Goal: Complete application form: Complete application form

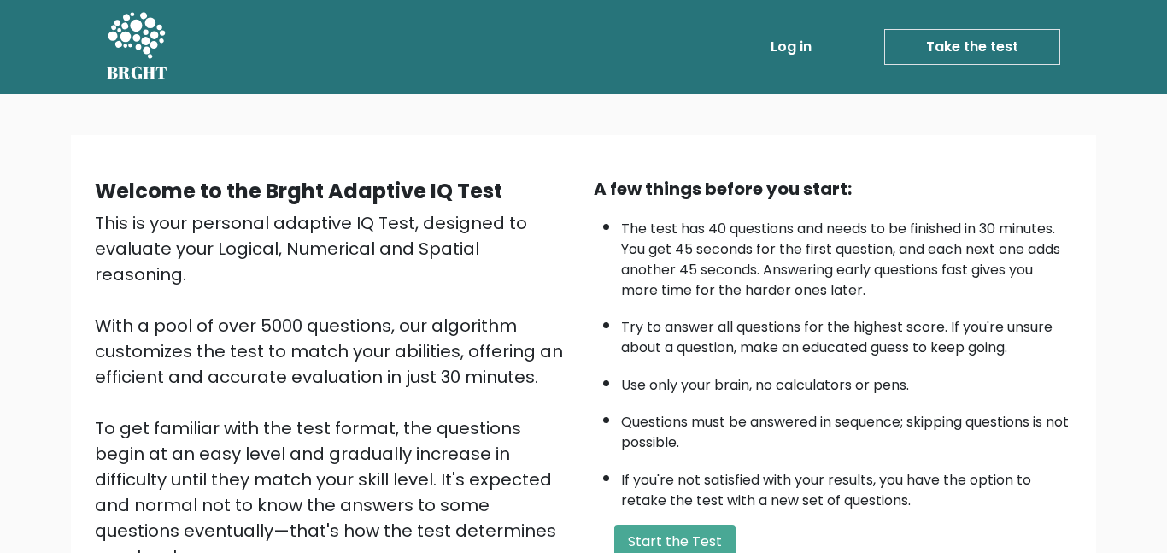
scroll to position [104, 0]
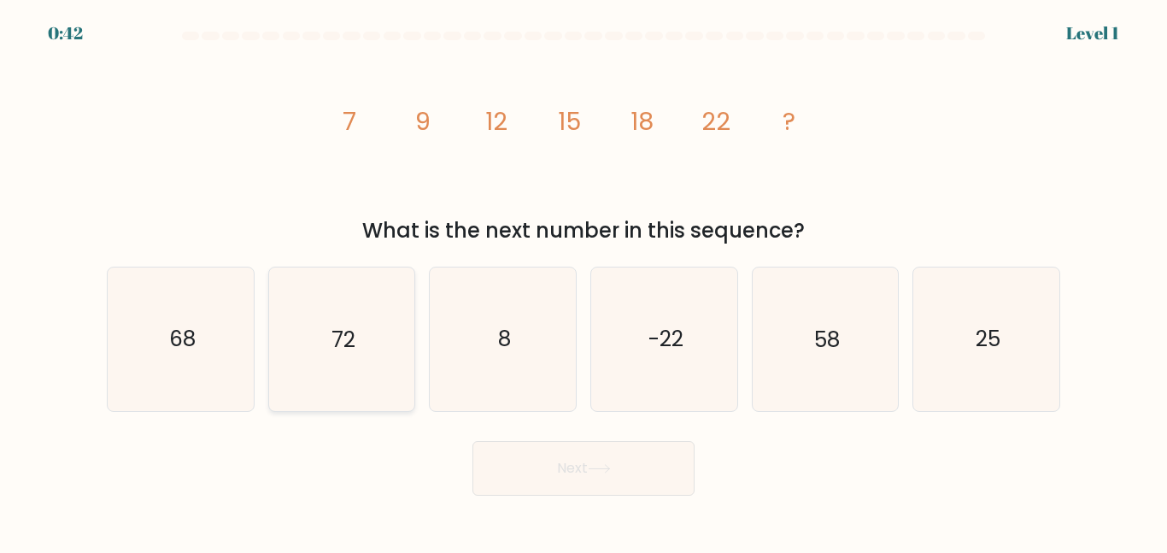
click at [299, 372] on icon "72" at bounding box center [341, 338] width 143 height 143
click at [583, 281] on input "b. 72" at bounding box center [583, 279] width 1 height 4
radio input "true"
click at [299, 372] on icon "72" at bounding box center [341, 338] width 141 height 141
click at [583, 281] on input "b. 72" at bounding box center [583, 279] width 1 height 4
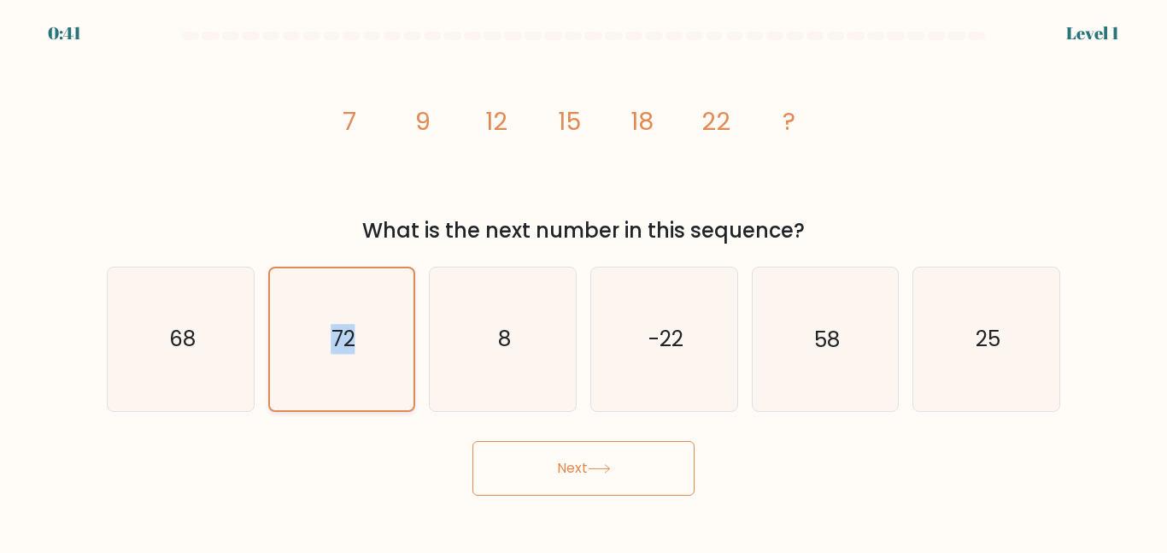
click at [299, 372] on icon "72" at bounding box center [341, 338] width 141 height 141
click at [583, 281] on input "b. 72" at bounding box center [583, 279] width 1 height 4
click at [536, 488] on button "Next" at bounding box center [583, 468] width 222 height 55
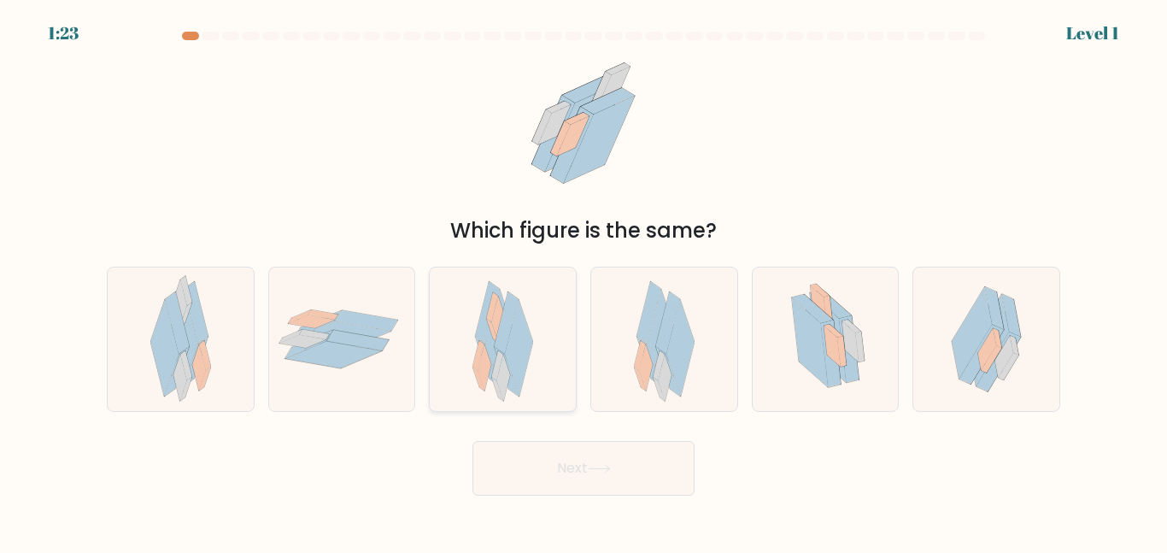
click at [488, 376] on icon at bounding box center [484, 367] width 14 height 47
click at [583, 281] on input "c." at bounding box center [583, 279] width 1 height 4
radio input "true"
click at [574, 476] on button "Next" at bounding box center [583, 468] width 222 height 55
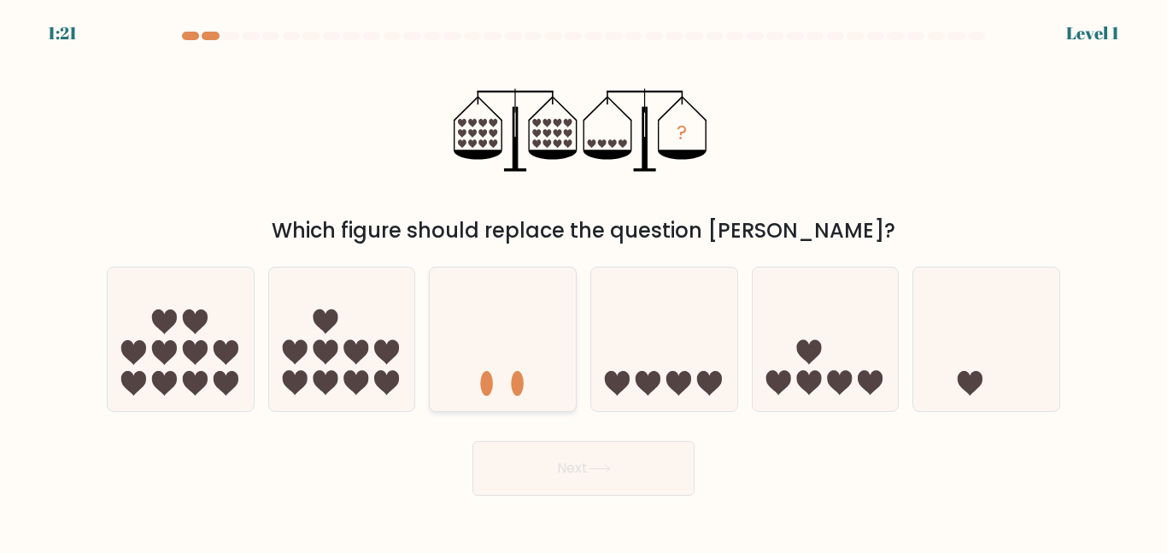
click at [541, 307] on icon at bounding box center [503, 338] width 146 height 120
click at [583, 281] on input "c." at bounding box center [583, 279] width 1 height 4
radio input "true"
click at [600, 464] on icon at bounding box center [599, 468] width 23 height 9
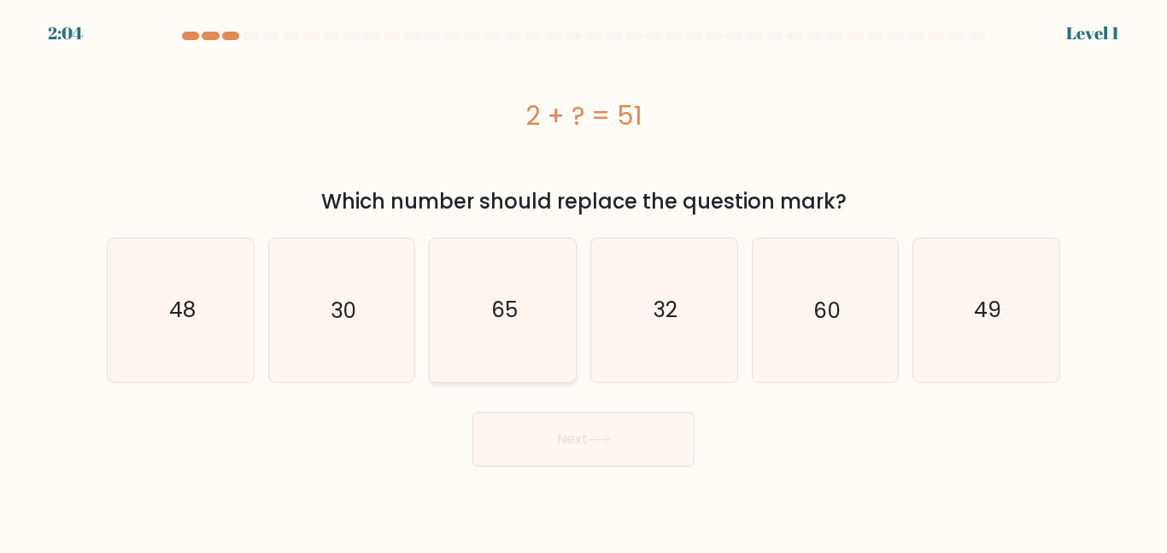
click at [508, 319] on text "65" at bounding box center [504, 310] width 26 height 30
click at [583, 281] on input "c. 65" at bounding box center [583, 279] width 1 height 4
radio input "true"
click at [565, 419] on button "Next" at bounding box center [583, 439] width 222 height 55
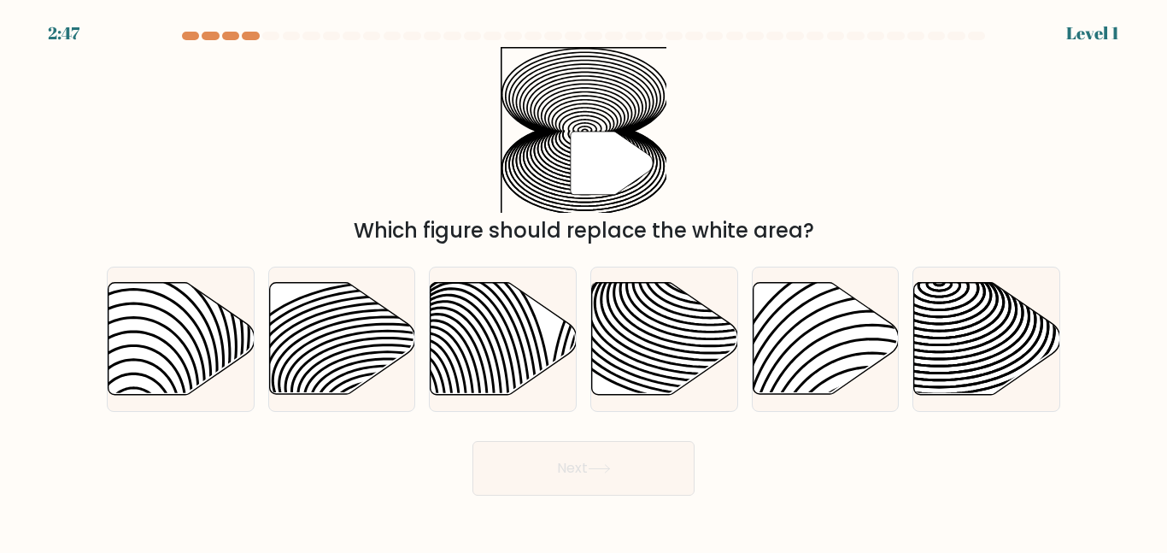
click at [623, 430] on form at bounding box center [583, 264] width 1167 height 464
click at [570, 307] on icon at bounding box center [623, 404] width 147 height 294
click at [583, 281] on input "c." at bounding box center [583, 279] width 1 height 4
radio input "true"
click at [711, 300] on icon at bounding box center [664, 339] width 146 height 114
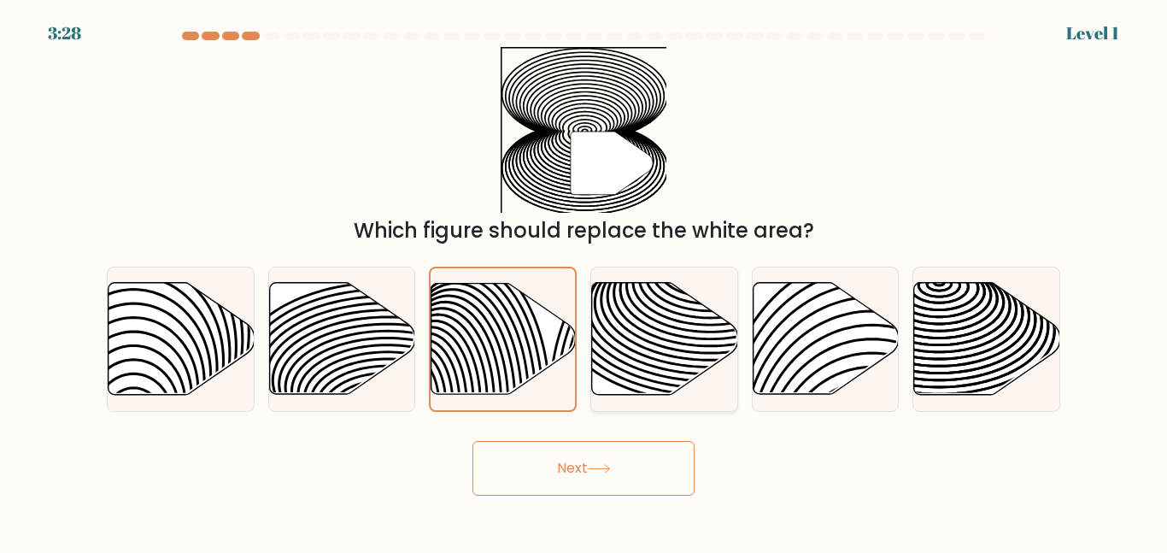
click at [584, 281] on input "d." at bounding box center [583, 279] width 1 height 4
radio input "true"
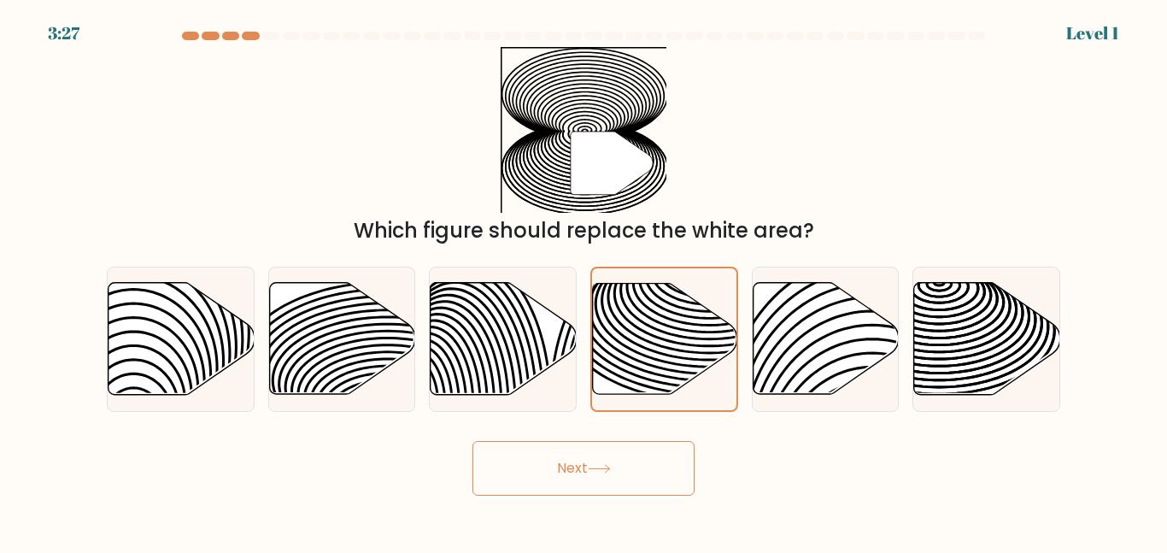
click at [548, 459] on button "Next" at bounding box center [583, 468] width 222 height 55
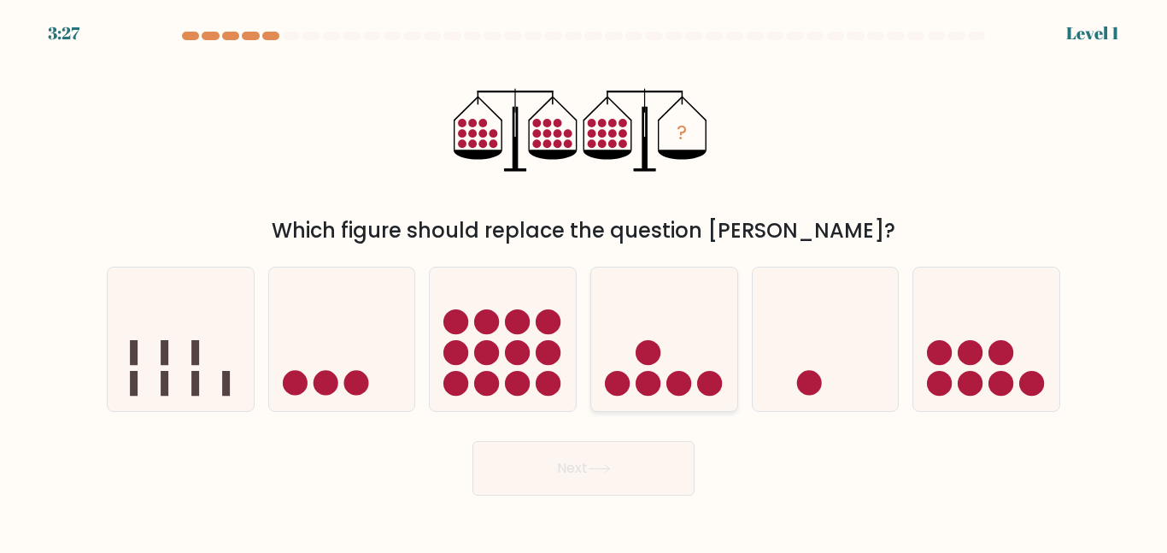
click at [664, 354] on icon at bounding box center [664, 338] width 146 height 120
click at [584, 281] on input "d." at bounding box center [583, 279] width 1 height 4
radio input "true"
click at [620, 422] on form at bounding box center [583, 264] width 1167 height 464
click at [632, 449] on button "Next" at bounding box center [583, 468] width 222 height 55
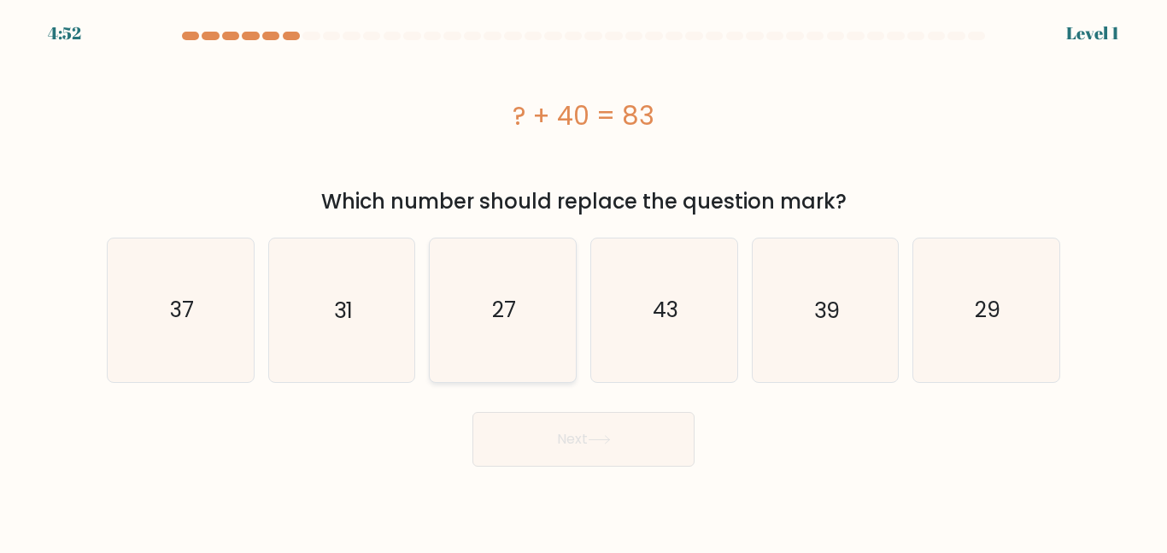
click at [550, 264] on icon "27" at bounding box center [502, 309] width 143 height 143
click at [583, 277] on input "c. 27" at bounding box center [583, 279] width 1 height 4
radio input "true"
click at [601, 436] on icon at bounding box center [599, 439] width 23 height 9
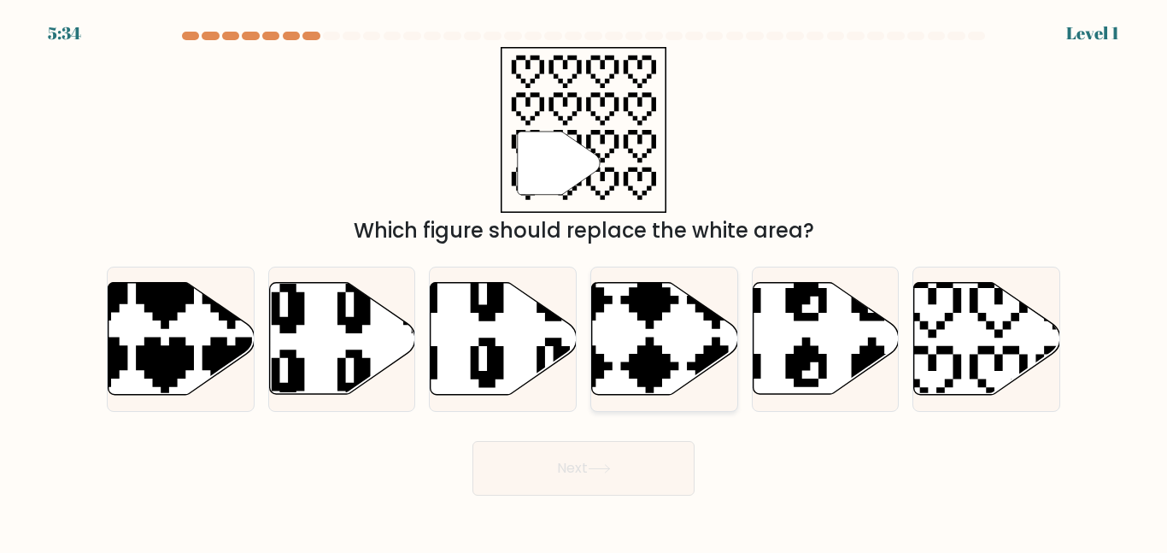
click at [645, 338] on icon at bounding box center [616, 399] width 256 height 256
click at [584, 281] on input "d." at bounding box center [583, 279] width 1 height 4
radio input "true"
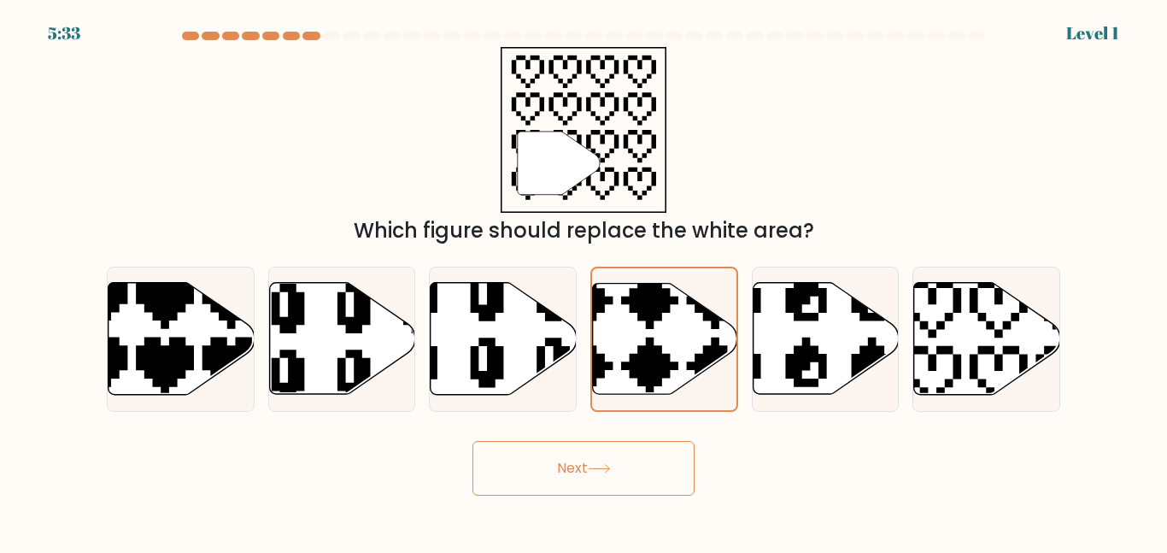
click at [608, 451] on button "Next" at bounding box center [583, 468] width 222 height 55
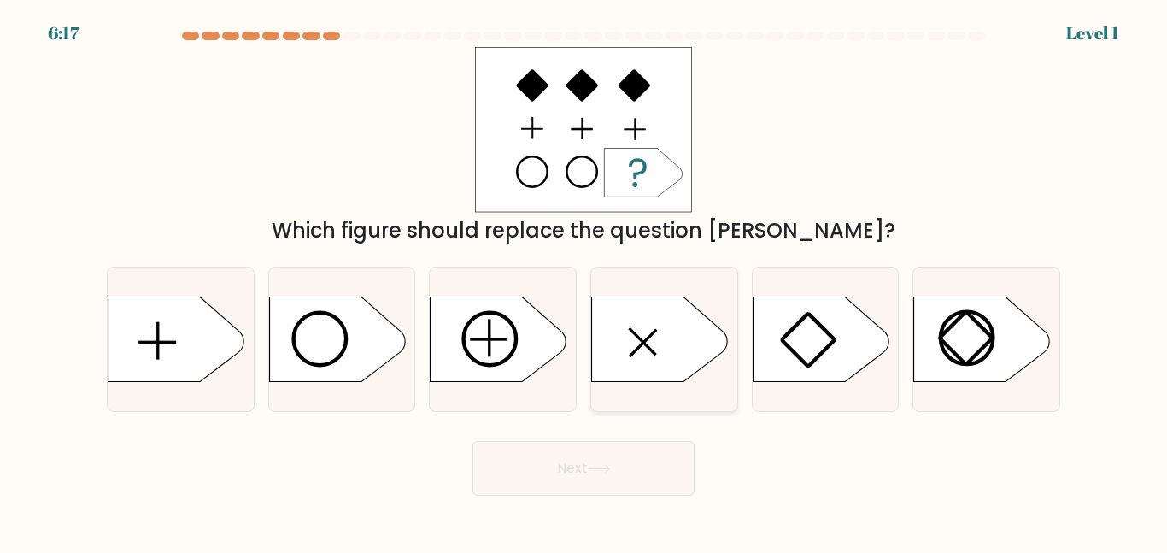
click at [645, 360] on icon at bounding box center [660, 338] width 137 height 85
click at [584, 281] on input "d." at bounding box center [583, 279] width 1 height 4
radio input "true"
click at [595, 471] on icon at bounding box center [599, 468] width 23 height 9
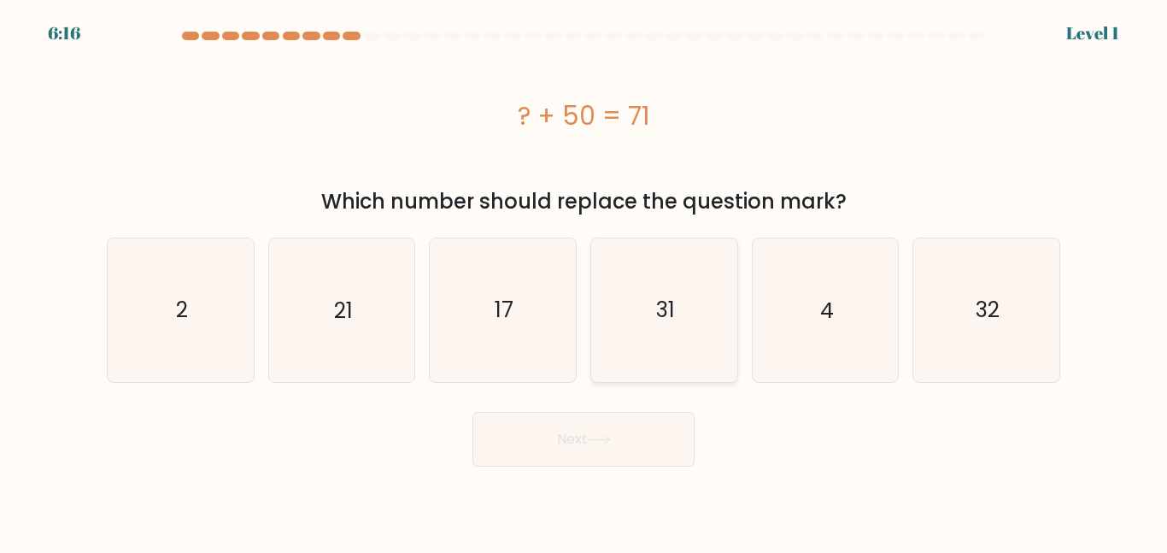
click at [684, 309] on icon "31" at bounding box center [664, 309] width 143 height 143
click at [584, 281] on input "d. 31" at bounding box center [583, 279] width 1 height 4
radio input "true"
click at [635, 424] on button "Next" at bounding box center [583, 439] width 222 height 55
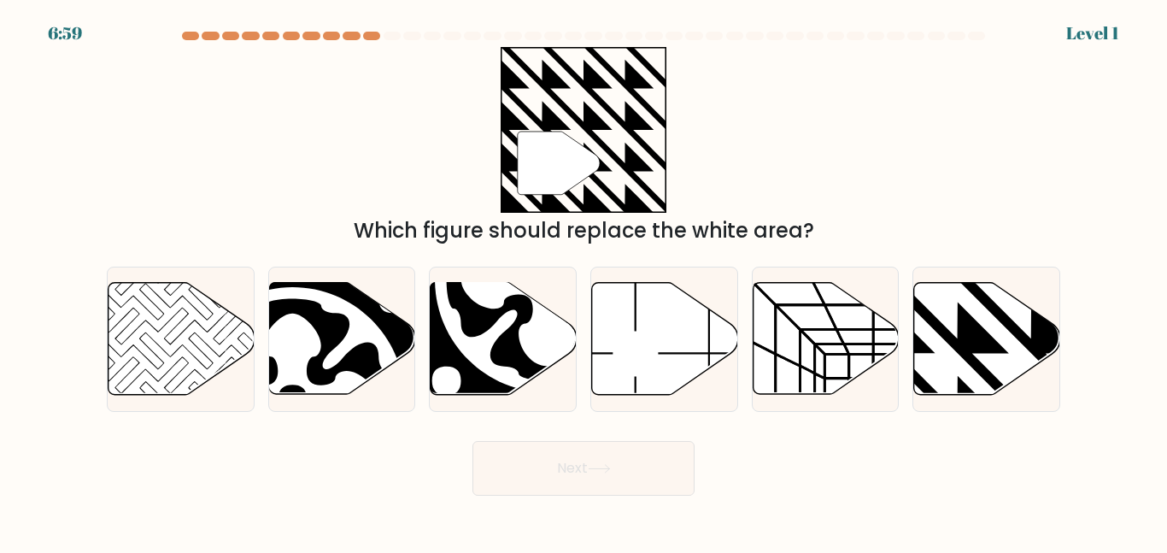
click at [681, 308] on icon at bounding box center [665, 339] width 146 height 112
click at [584, 281] on input "d." at bounding box center [583, 279] width 1 height 4
radio input "true"
click at [611, 448] on button "Next" at bounding box center [583, 468] width 222 height 55
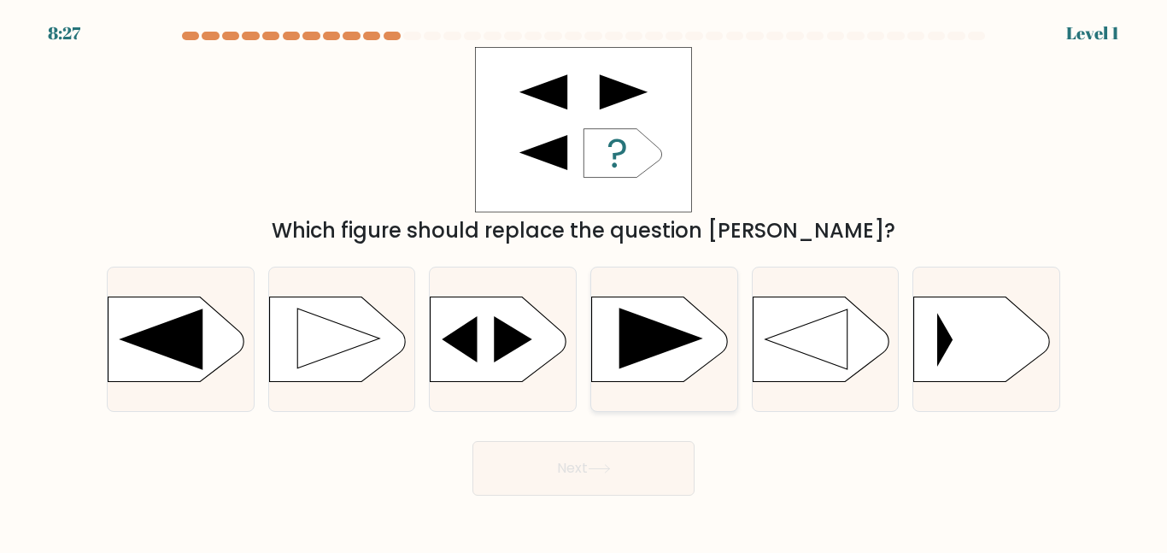
click at [644, 405] on div at bounding box center [664, 338] width 148 height 144
click at [584, 281] on input "d." at bounding box center [583, 279] width 1 height 4
radio input "true"
click at [598, 446] on button "Next" at bounding box center [583, 468] width 222 height 55
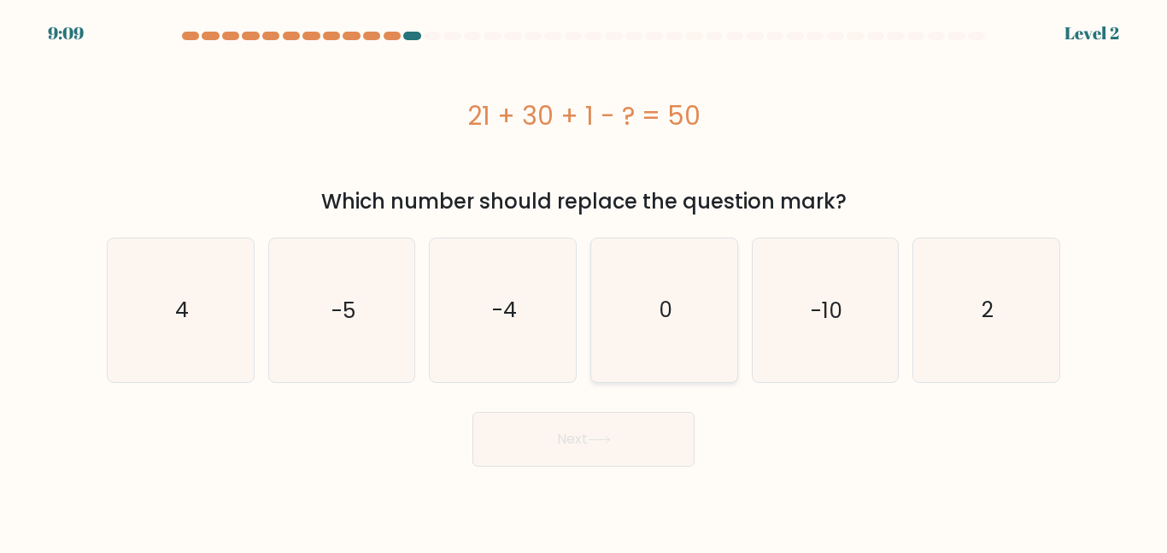
click at [673, 303] on icon "0" at bounding box center [664, 309] width 143 height 143
click at [584, 281] on input "d. 0" at bounding box center [583, 279] width 1 height 4
radio input "true"
click at [649, 431] on button "Next" at bounding box center [583, 439] width 222 height 55
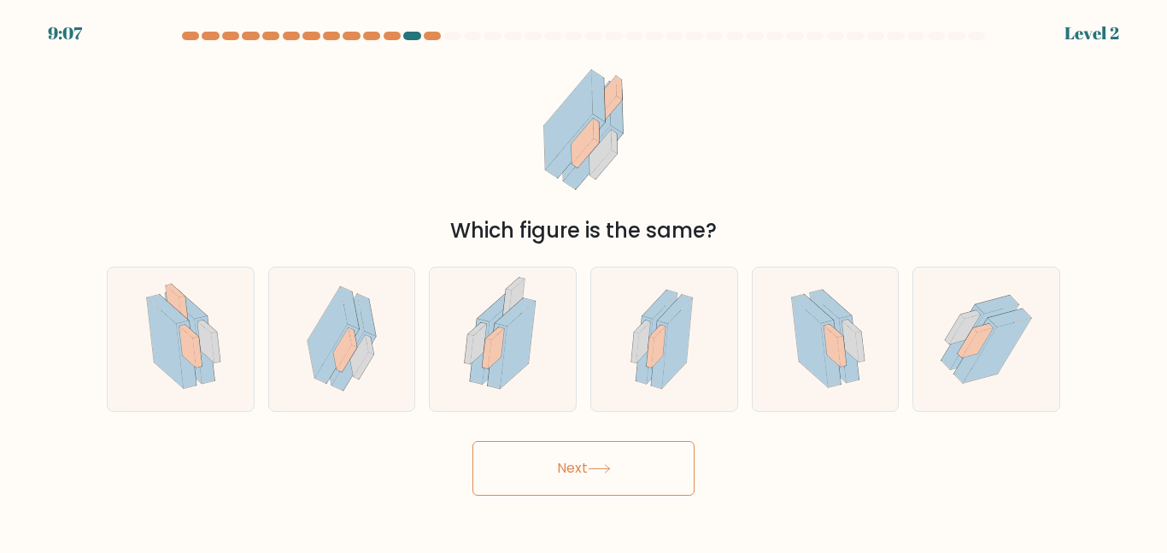
click at [650, 425] on form at bounding box center [583, 264] width 1167 height 464
click at [636, 313] on icon at bounding box center [664, 338] width 85 height 143
click at [584, 281] on input "d." at bounding box center [583, 279] width 1 height 4
radio input "true"
click at [615, 453] on button "Next" at bounding box center [583, 468] width 222 height 55
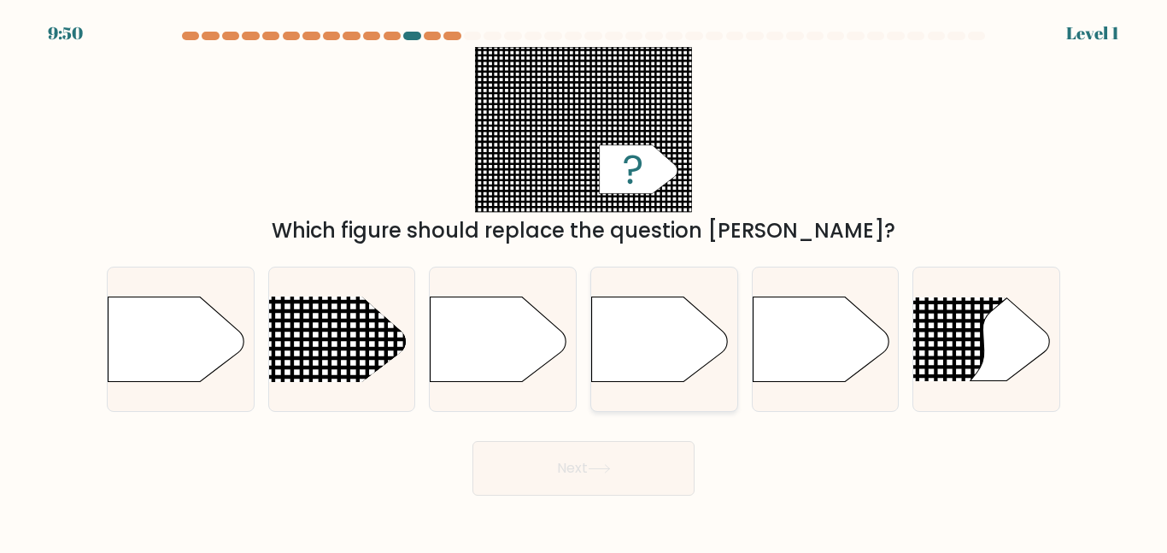
click at [656, 364] on icon at bounding box center [660, 338] width 137 height 85
click at [584, 281] on input "d." at bounding box center [583, 279] width 1 height 4
radio input "true"
click at [602, 487] on button "Next" at bounding box center [583, 468] width 222 height 55
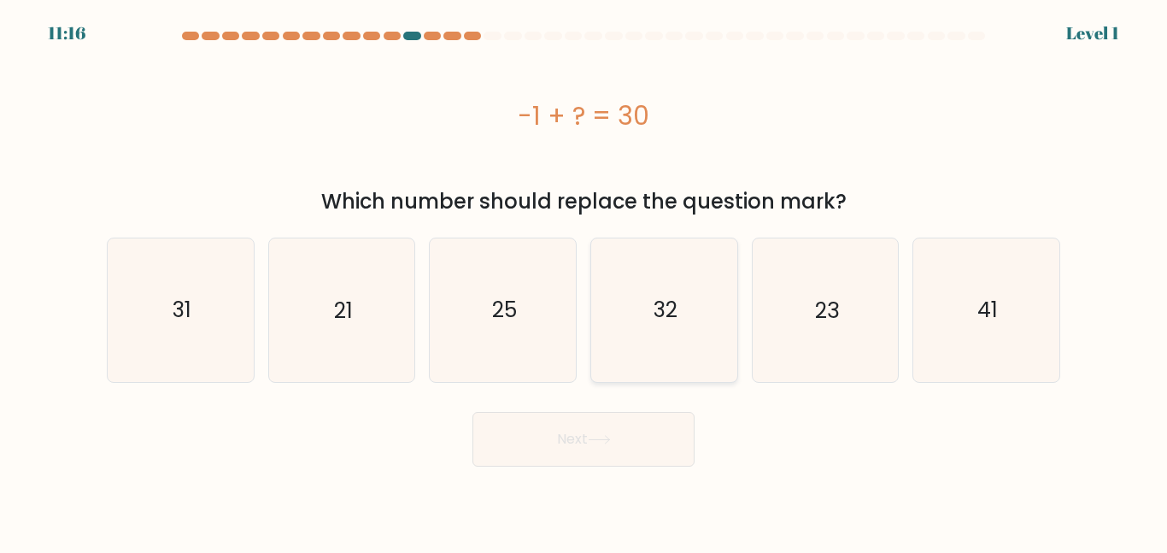
click at [593, 346] on icon "32" at bounding box center [664, 309] width 143 height 143
click at [584, 281] on input "d. 32" at bounding box center [583, 279] width 1 height 4
radio input "true"
click at [582, 442] on button "Next" at bounding box center [583, 439] width 222 height 55
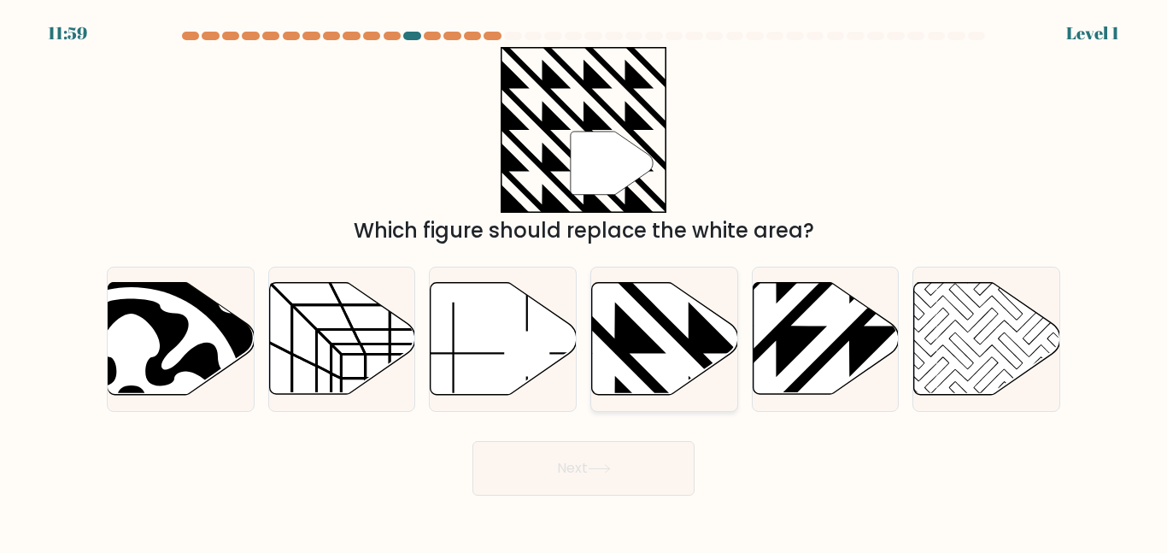
click at [635, 393] on icon at bounding box center [665, 339] width 146 height 112
click at [584, 281] on input "d." at bounding box center [583, 279] width 1 height 4
radio input "true"
click at [620, 470] on button "Next" at bounding box center [583, 468] width 222 height 55
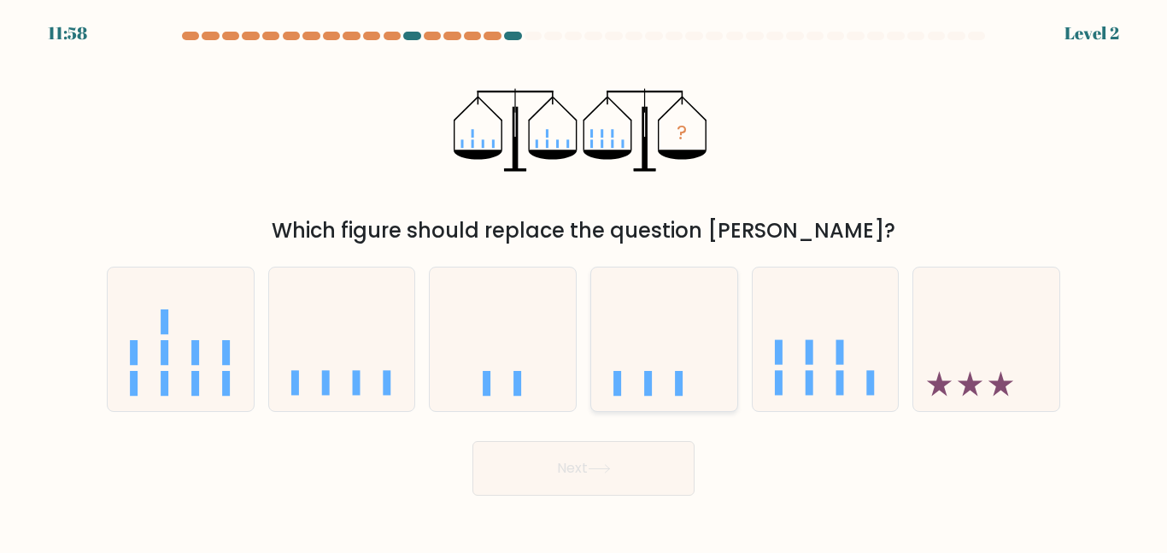
click at [658, 325] on icon at bounding box center [664, 338] width 146 height 120
click at [584, 281] on input "d." at bounding box center [583, 279] width 1 height 4
radio input "true"
click at [604, 488] on button "Next" at bounding box center [583, 468] width 222 height 55
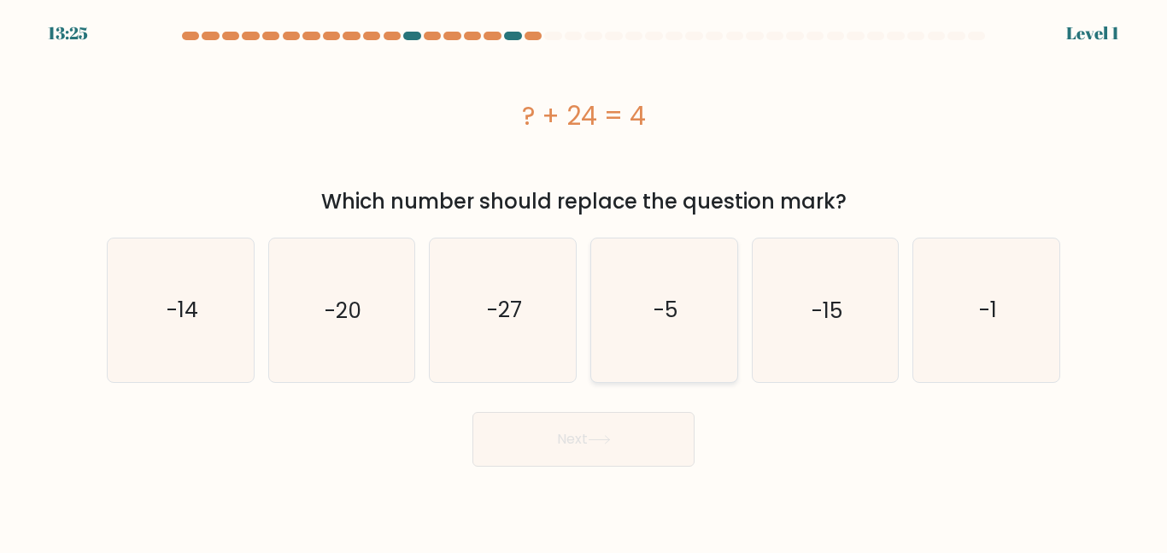
click at [663, 355] on icon "-5" at bounding box center [664, 309] width 143 height 143
click at [584, 281] on input "d. -5" at bounding box center [583, 279] width 1 height 4
radio input "true"
click at [622, 451] on button "Next" at bounding box center [583, 439] width 222 height 55
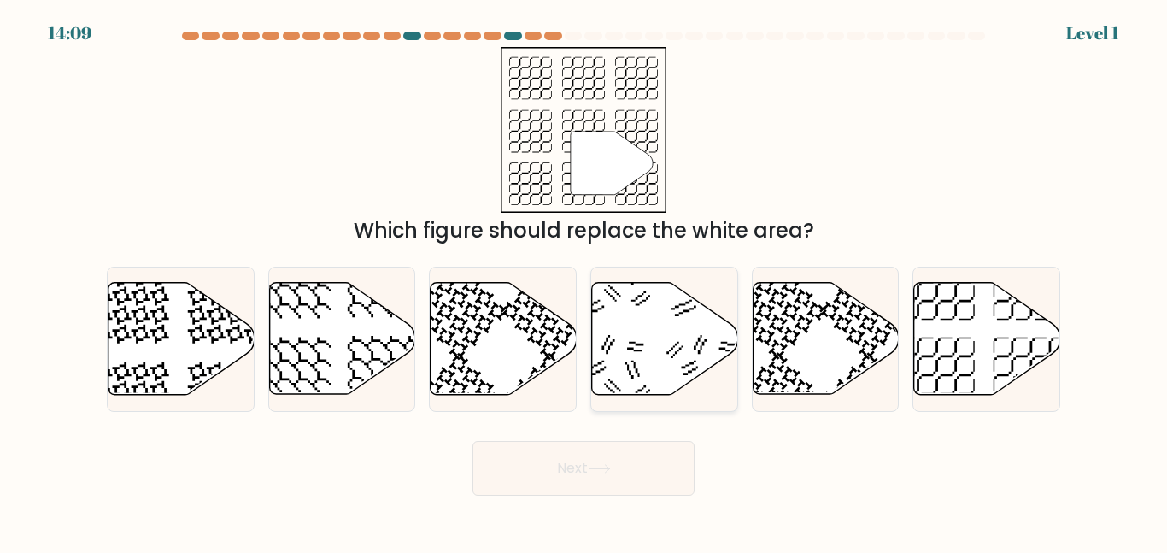
click at [642, 363] on icon at bounding box center [665, 339] width 146 height 112
click at [584, 281] on input "d." at bounding box center [583, 279] width 1 height 4
radio input "true"
click at [633, 450] on button "Next" at bounding box center [583, 468] width 222 height 55
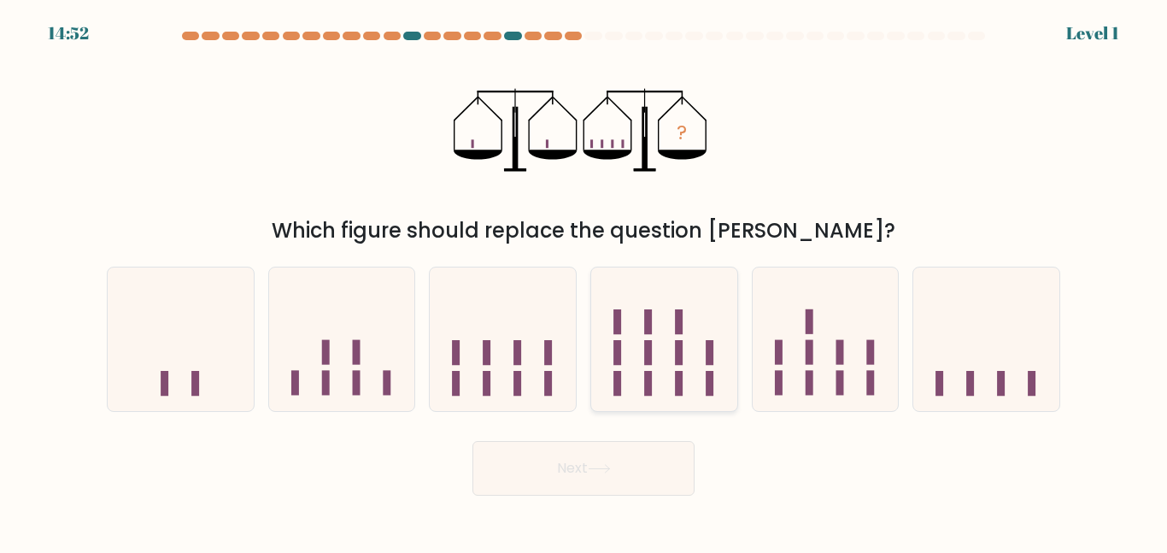
click at [679, 390] on rect at bounding box center [679, 383] width 8 height 25
click at [584, 281] on input "d." at bounding box center [583, 279] width 1 height 4
radio input "true"
click at [621, 463] on button "Next" at bounding box center [583, 468] width 222 height 55
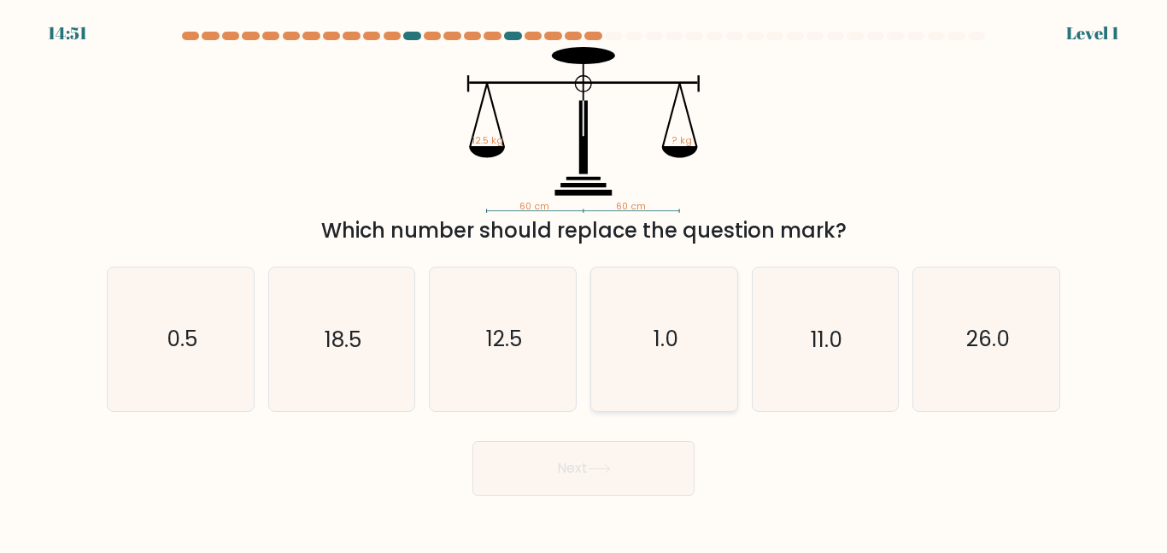
click at [681, 383] on icon "1.0" at bounding box center [664, 338] width 143 height 143
click at [584, 281] on input "d. 1.0" at bounding box center [583, 279] width 1 height 4
radio input "true"
click at [582, 477] on button "Next" at bounding box center [583, 468] width 222 height 55
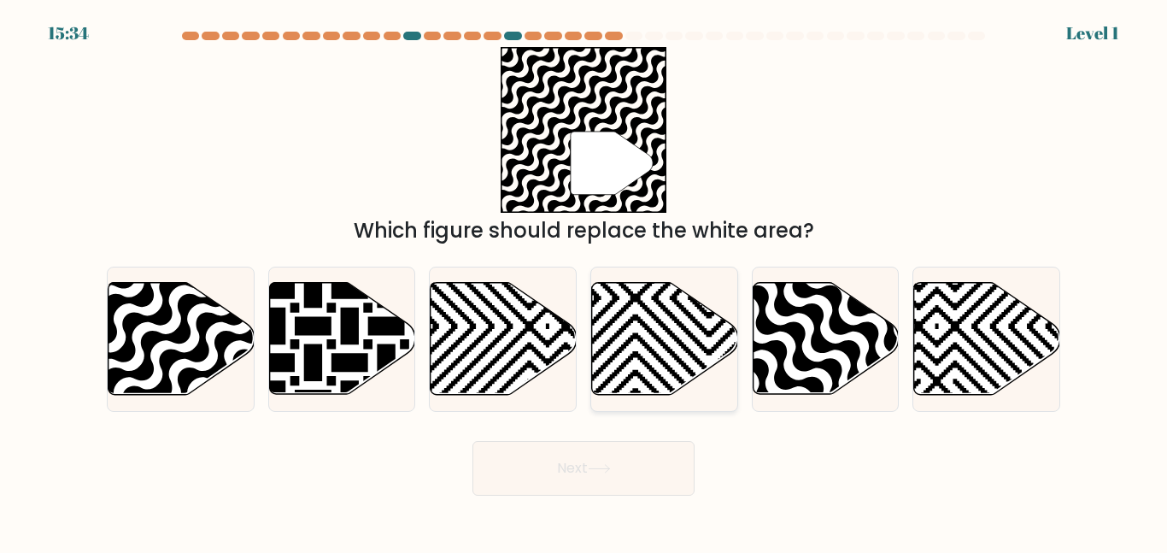
click at [677, 381] on icon at bounding box center [665, 339] width 146 height 112
click at [584, 281] on input "d." at bounding box center [583, 279] width 1 height 4
radio input "true"
click at [644, 470] on button "Next" at bounding box center [583, 468] width 222 height 55
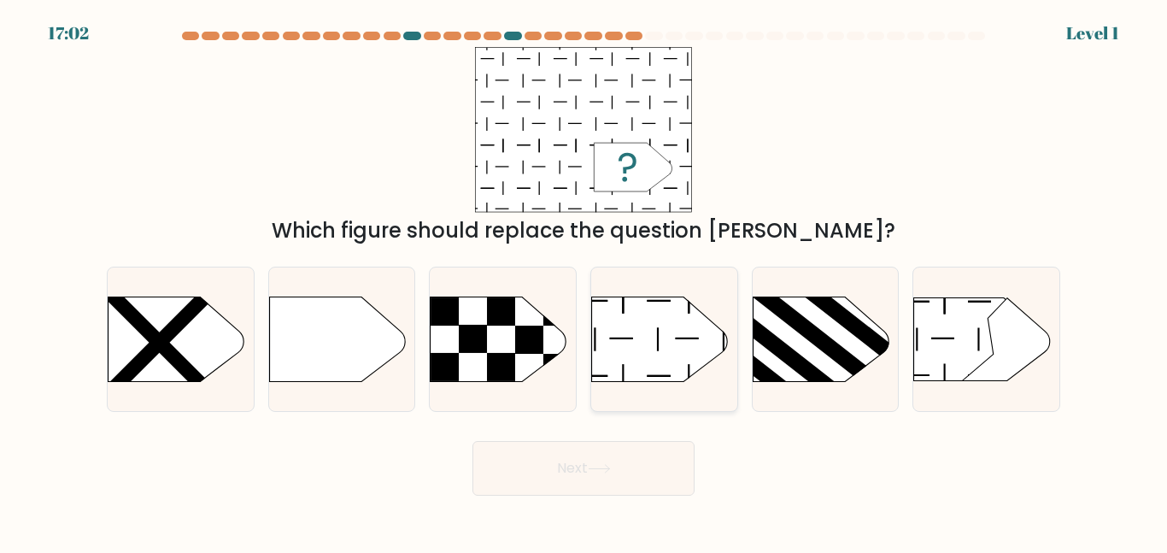
click at [697, 367] on icon at bounding box center [660, 338] width 137 height 85
click at [584, 281] on input "d." at bounding box center [583, 279] width 1 height 4
radio input "true"
click at [661, 448] on button "Next" at bounding box center [583, 468] width 222 height 55
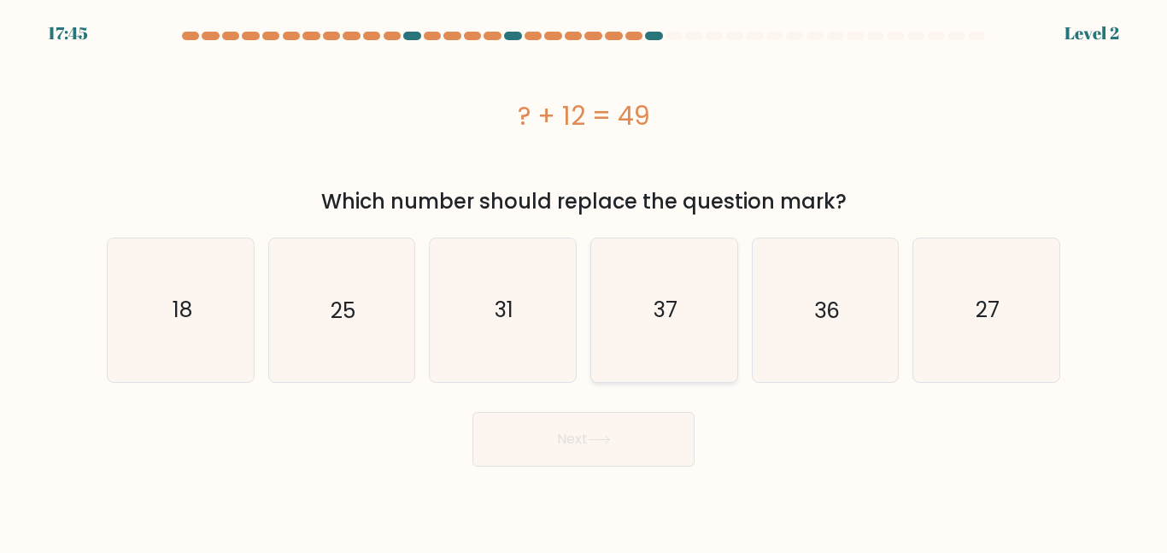
click at [665, 342] on icon "37" at bounding box center [664, 309] width 143 height 143
click at [584, 281] on input "d. 37" at bounding box center [583, 279] width 1 height 4
radio input "true"
click at [646, 406] on div "Next" at bounding box center [583, 434] width 974 height 63
click at [649, 422] on button "Next" at bounding box center [583, 439] width 222 height 55
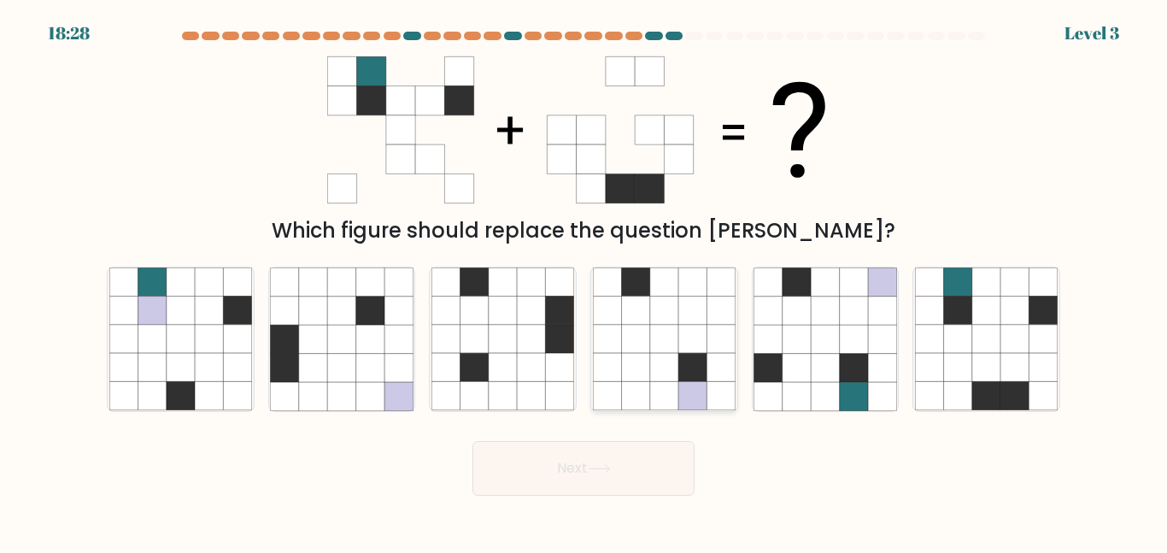
click at [659, 366] on icon at bounding box center [664, 368] width 28 height 28
click at [584, 281] on input "d." at bounding box center [583, 279] width 1 height 4
radio input "true"
click at [653, 455] on button "Next" at bounding box center [583, 468] width 222 height 55
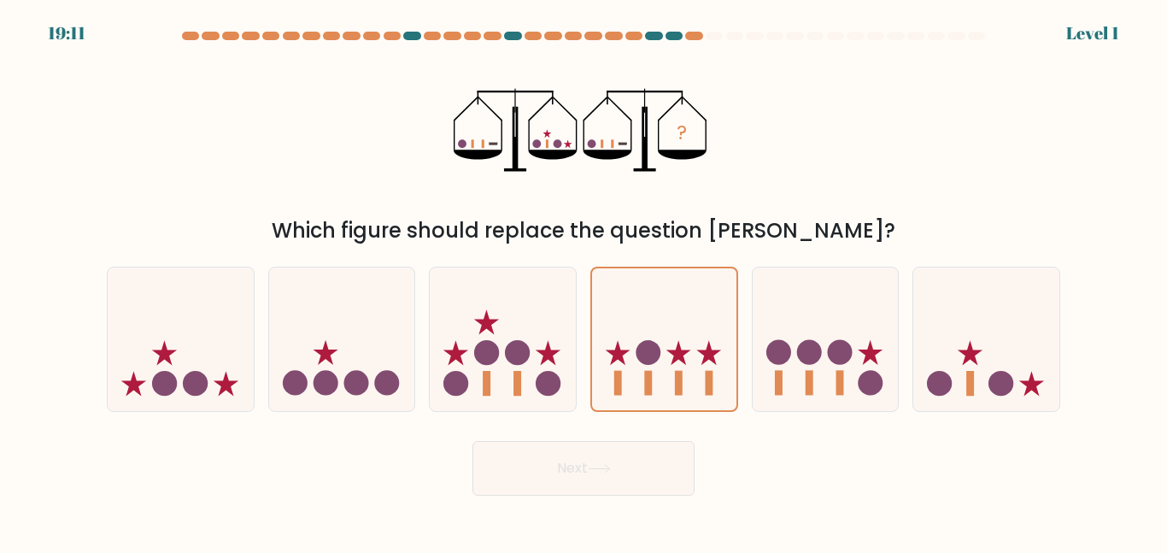
click at [676, 457] on button "Next" at bounding box center [583, 468] width 222 height 55
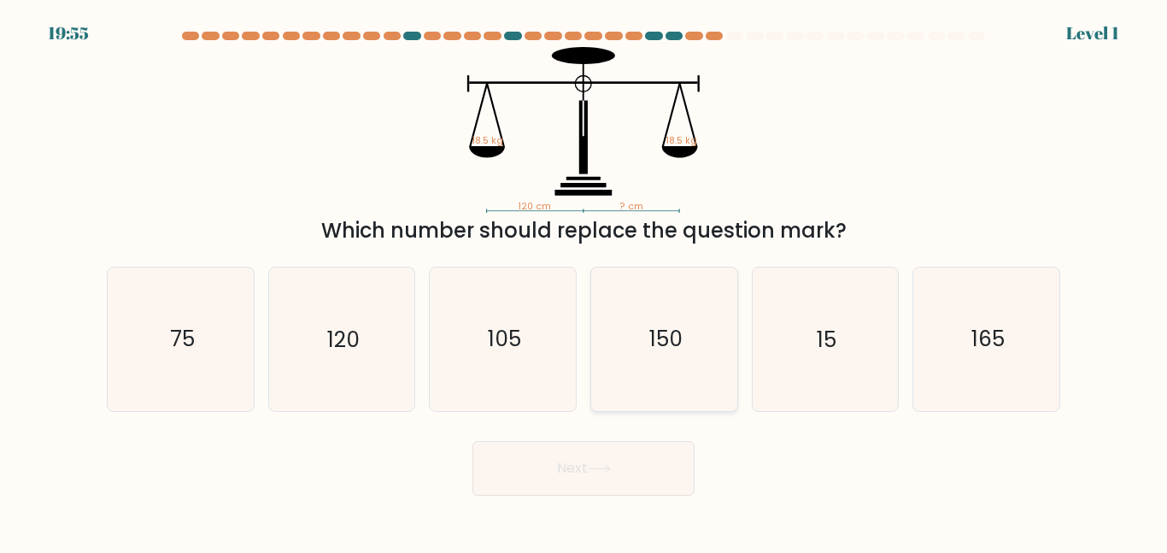
click at [699, 389] on icon "150" at bounding box center [664, 338] width 143 height 143
click at [584, 281] on input "d. 150" at bounding box center [583, 279] width 1 height 4
radio input "true"
click at [699, 395] on icon "150" at bounding box center [664, 338] width 141 height 141
click at [584, 281] on input "d. 150" at bounding box center [583, 279] width 1 height 4
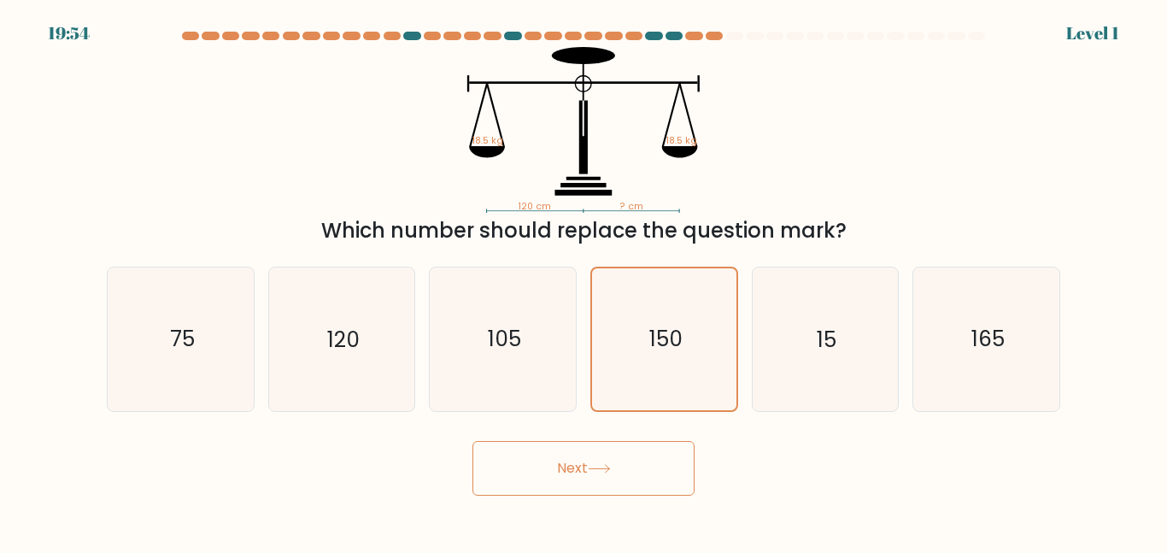
click at [652, 465] on button "Next" at bounding box center [583, 468] width 222 height 55
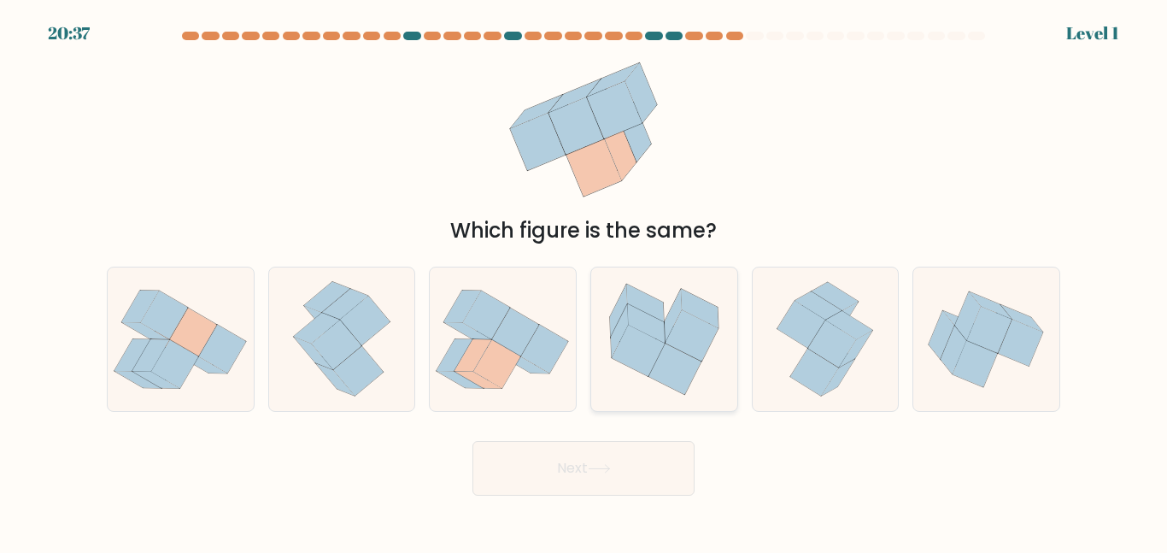
click at [701, 301] on icon at bounding box center [700, 308] width 38 height 39
click at [584, 281] on input "d." at bounding box center [583, 279] width 1 height 4
radio input "true"
click at [644, 466] on button "Next" at bounding box center [583, 468] width 222 height 55
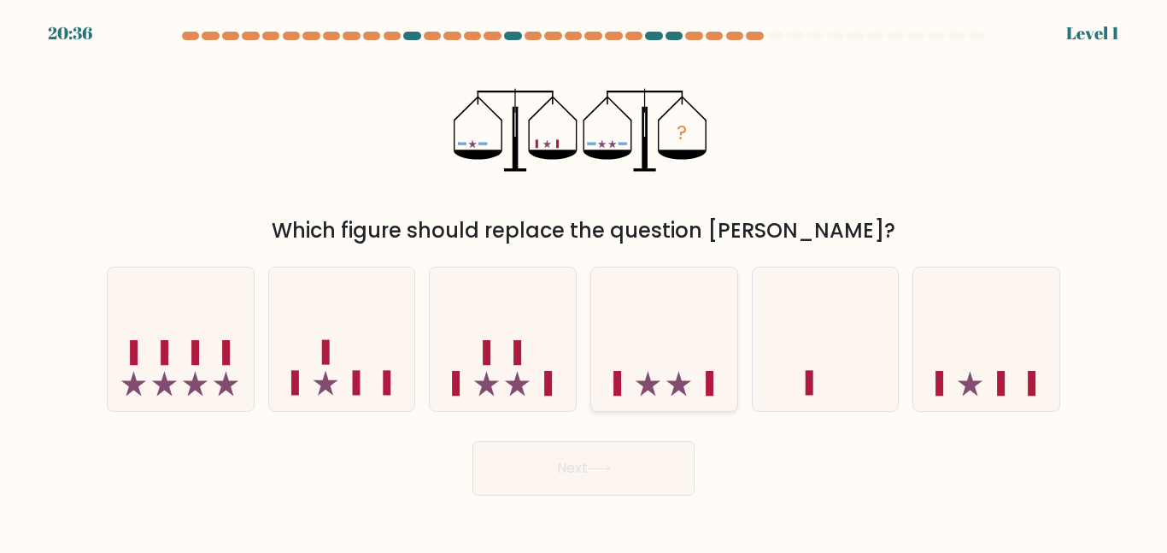
click at [681, 394] on icon at bounding box center [664, 338] width 146 height 120
click at [584, 281] on input "d." at bounding box center [583, 279] width 1 height 4
radio input "true"
click at [630, 464] on button "Next" at bounding box center [583, 468] width 222 height 55
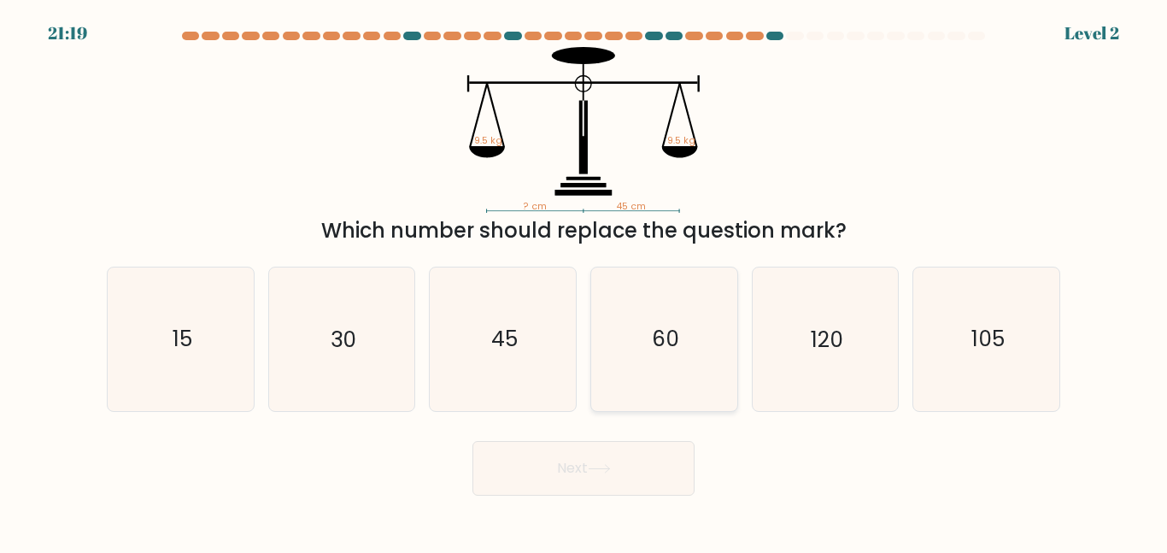
click at [732, 301] on icon "60" at bounding box center [664, 338] width 143 height 143
click at [584, 281] on input "d. 60" at bounding box center [583, 279] width 1 height 4
radio input "true"
click at [675, 453] on button "Next" at bounding box center [583, 468] width 222 height 55
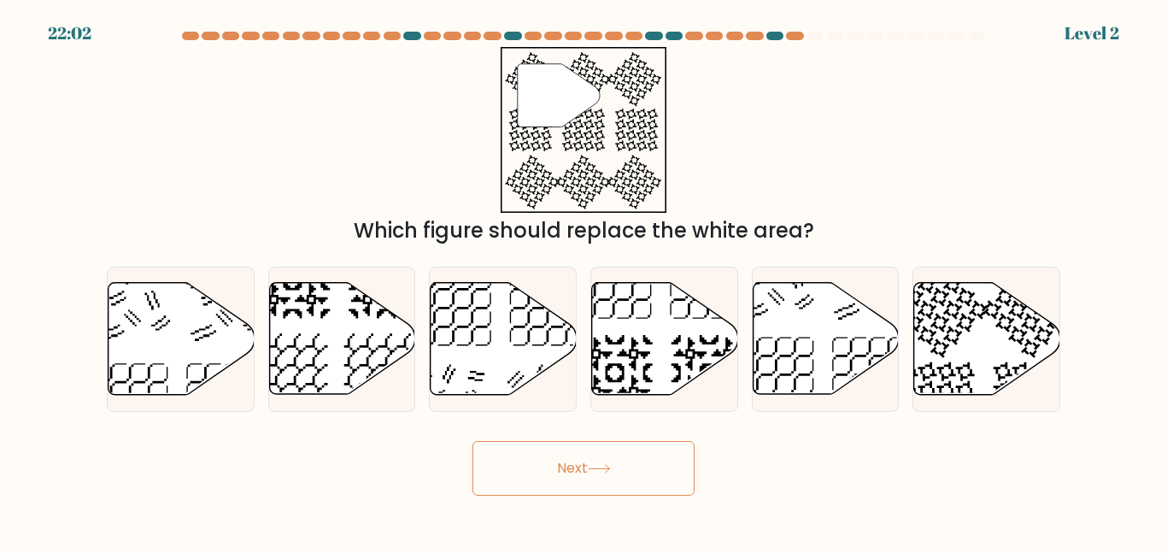
click at [725, 318] on icon at bounding box center [664, 339] width 146 height 114
click at [584, 281] on input "d." at bounding box center [583, 279] width 1 height 4
radio input "true"
click at [671, 423] on form at bounding box center [583, 264] width 1167 height 464
click at [665, 477] on button "Next" at bounding box center [583, 468] width 222 height 55
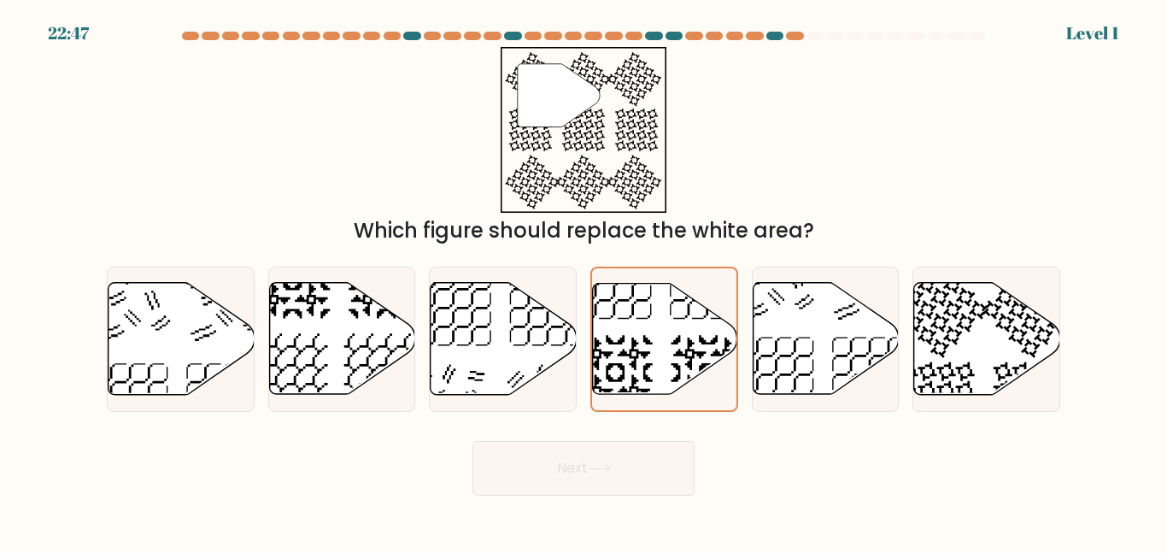
click at [665, 477] on button "Next" at bounding box center [583, 468] width 222 height 55
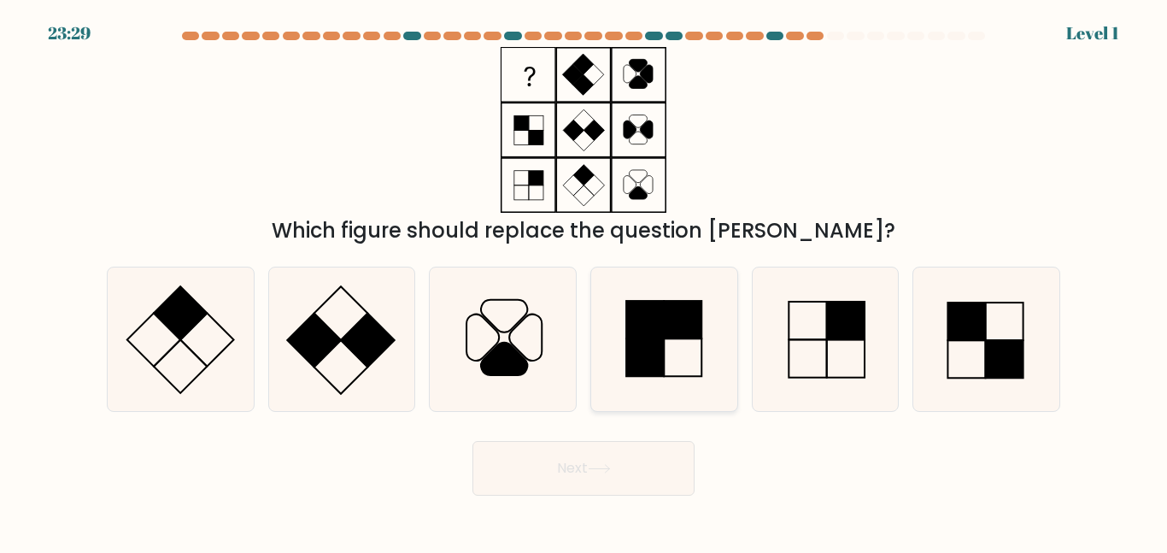
click at [728, 354] on icon at bounding box center [664, 338] width 143 height 143
click at [584, 281] on input "d." at bounding box center [583, 279] width 1 height 4
radio input "true"
click at [652, 478] on button "Next" at bounding box center [583, 468] width 222 height 55
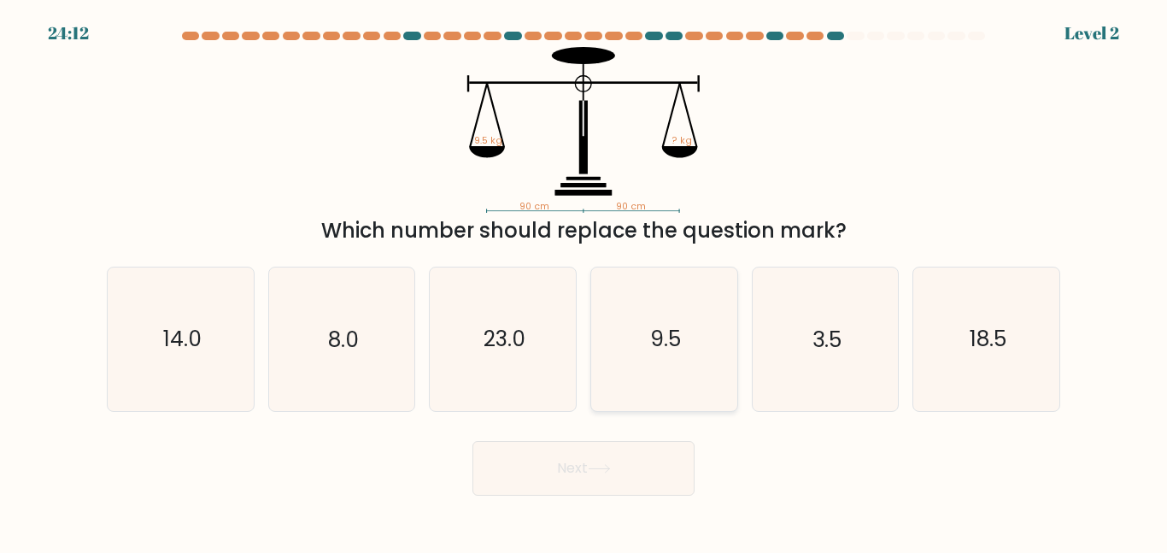
click at [650, 397] on icon "9.5" at bounding box center [664, 338] width 143 height 143
click at [584, 281] on input "d. 9.5" at bounding box center [583, 279] width 1 height 4
radio input "true"
click at [599, 491] on button "Next" at bounding box center [583, 468] width 222 height 55
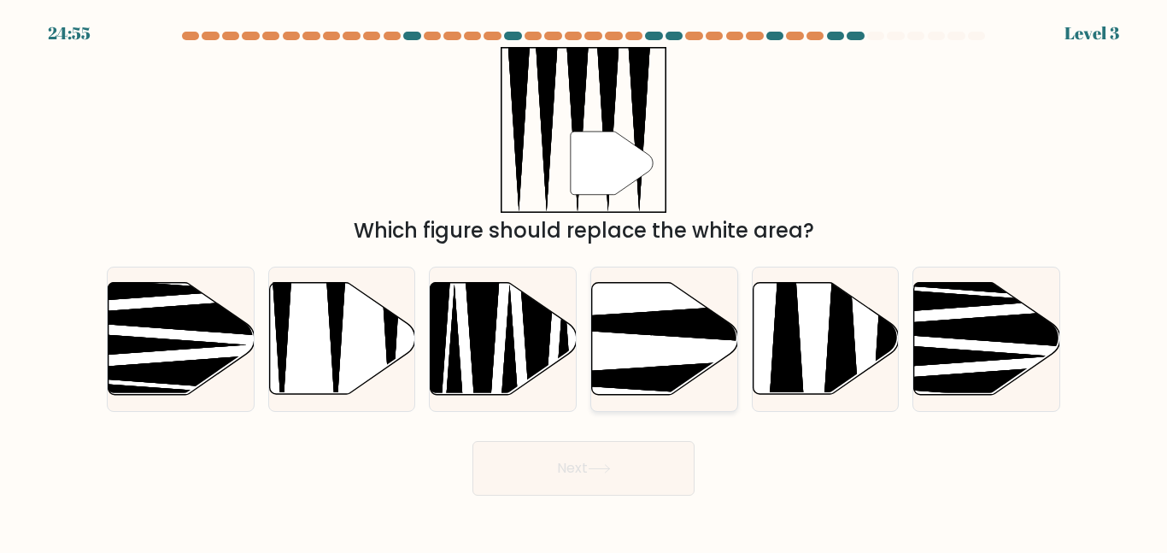
click at [649, 360] on icon at bounding box center [665, 339] width 146 height 112
click at [584, 281] on input "d." at bounding box center [583, 279] width 1 height 4
radio input "true"
click at [579, 426] on form at bounding box center [583, 264] width 1167 height 464
click at [592, 464] on icon at bounding box center [599, 468] width 23 height 9
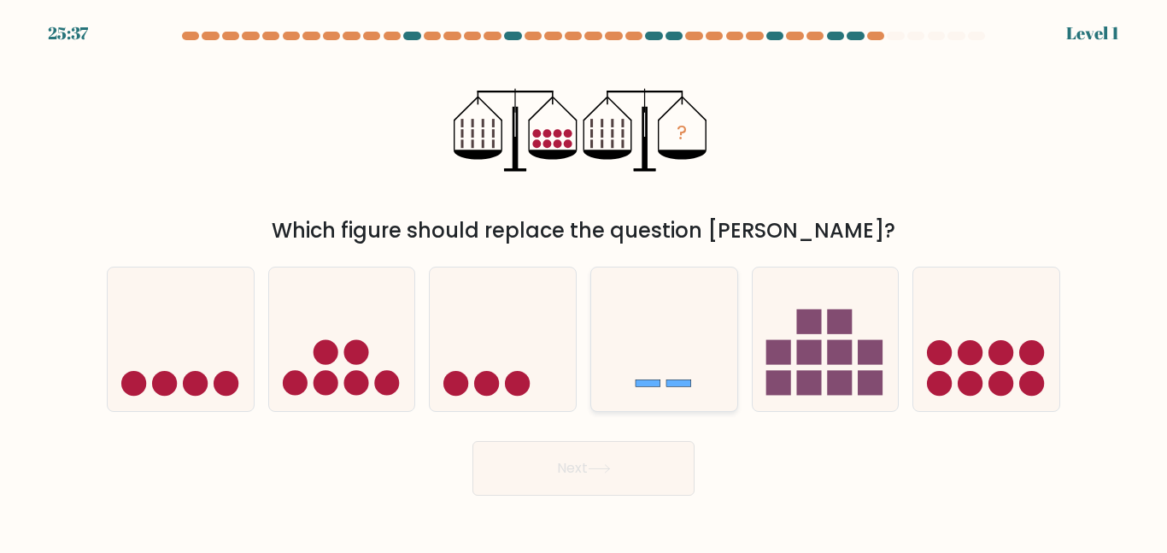
click at [661, 344] on icon at bounding box center [664, 338] width 146 height 120
click at [584, 281] on input "d." at bounding box center [583, 279] width 1 height 4
radio input "true"
click at [655, 455] on button "Next" at bounding box center [583, 468] width 222 height 55
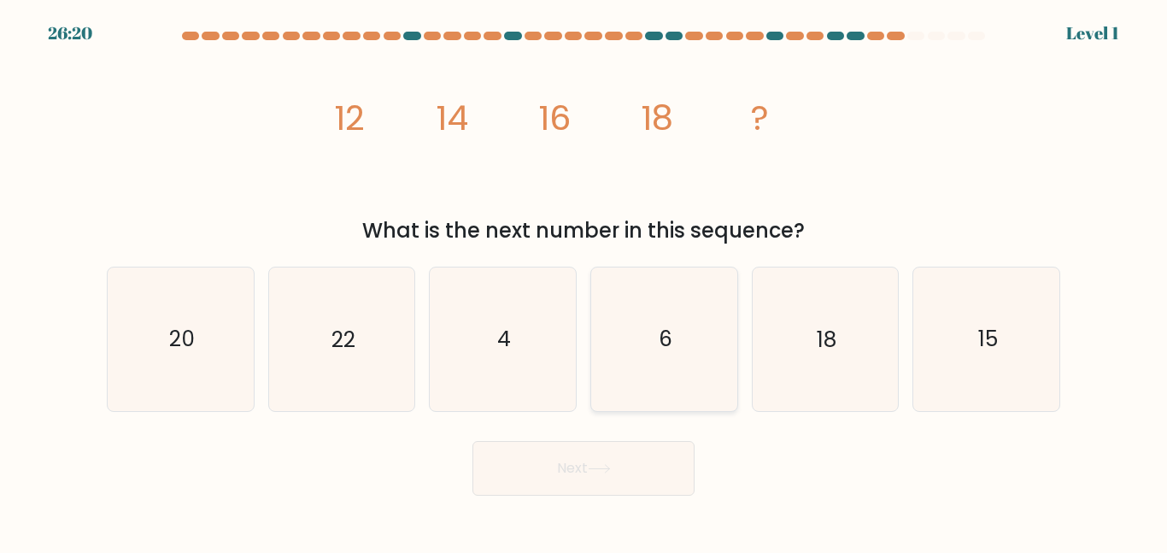
click at [642, 399] on icon "6" at bounding box center [664, 338] width 143 height 143
click at [584, 281] on input "d. 6" at bounding box center [583, 279] width 1 height 4
radio input "true"
click at [620, 477] on button "Next" at bounding box center [583, 468] width 222 height 55
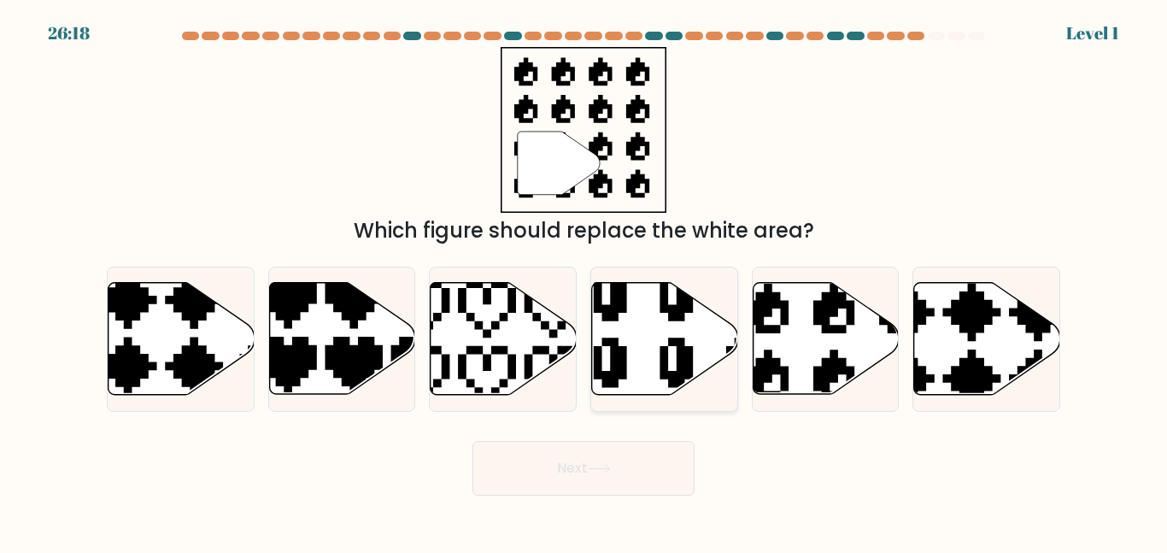
click at [642, 296] on icon at bounding box center [665, 339] width 146 height 112
click at [584, 281] on input "d." at bounding box center [583, 279] width 1 height 4
radio input "true"
click at [621, 477] on button "Next" at bounding box center [583, 468] width 222 height 55
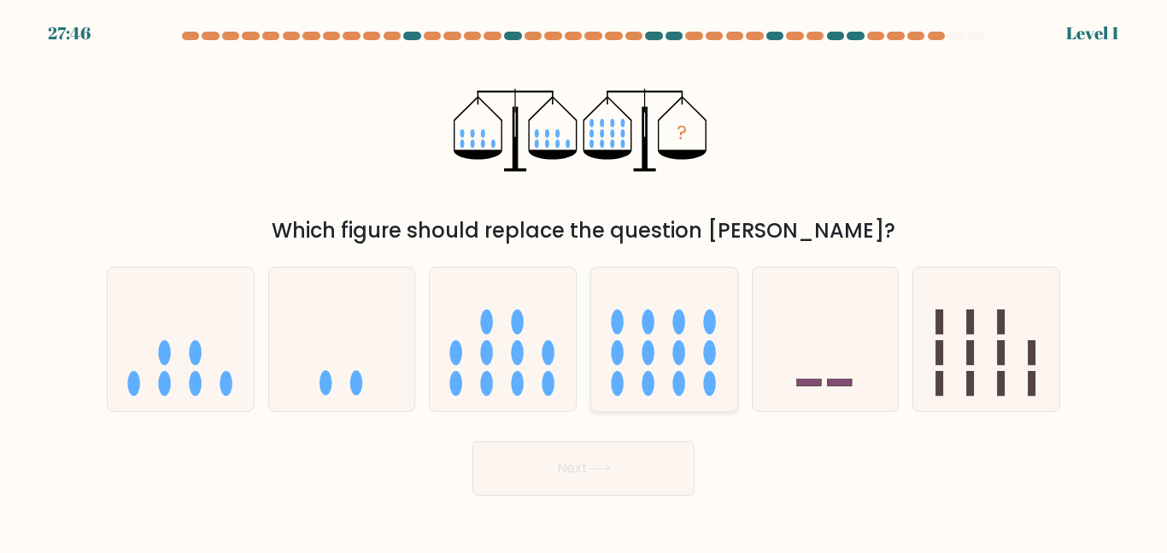
click at [659, 336] on icon at bounding box center [664, 338] width 146 height 120
click at [584, 281] on input "d." at bounding box center [583, 279] width 1 height 4
radio input "true"
click at [637, 463] on button "Next" at bounding box center [583, 468] width 222 height 55
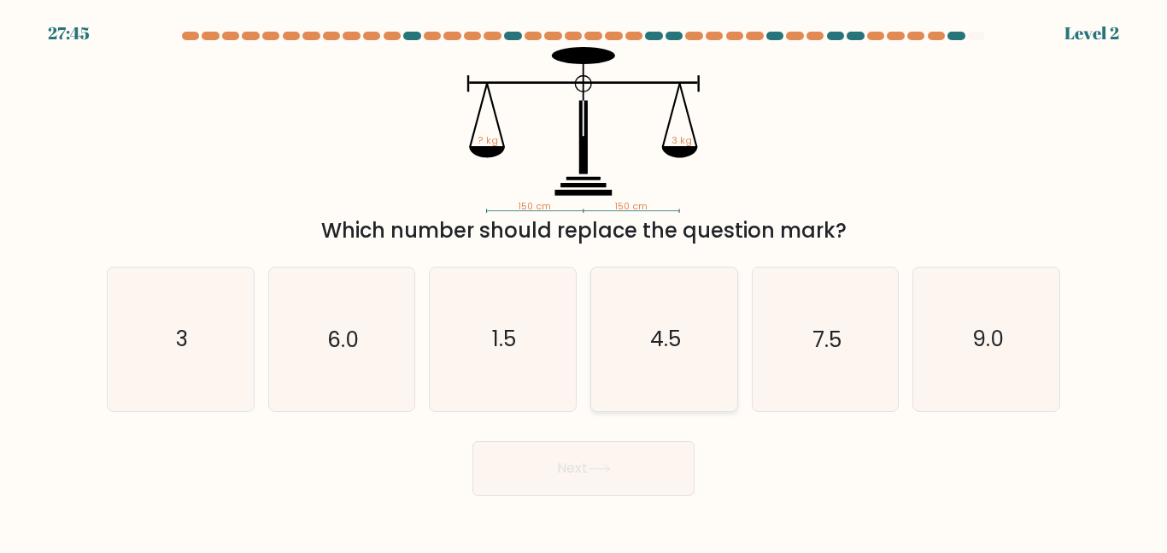
click at [673, 383] on icon "4.5" at bounding box center [664, 338] width 143 height 143
click at [584, 281] on input "d. 4.5" at bounding box center [583, 279] width 1 height 4
radio input "true"
click at [638, 499] on body "28:27 Level 2" at bounding box center [583, 276] width 1167 height 553
click at [626, 459] on button "Next" at bounding box center [583, 468] width 222 height 55
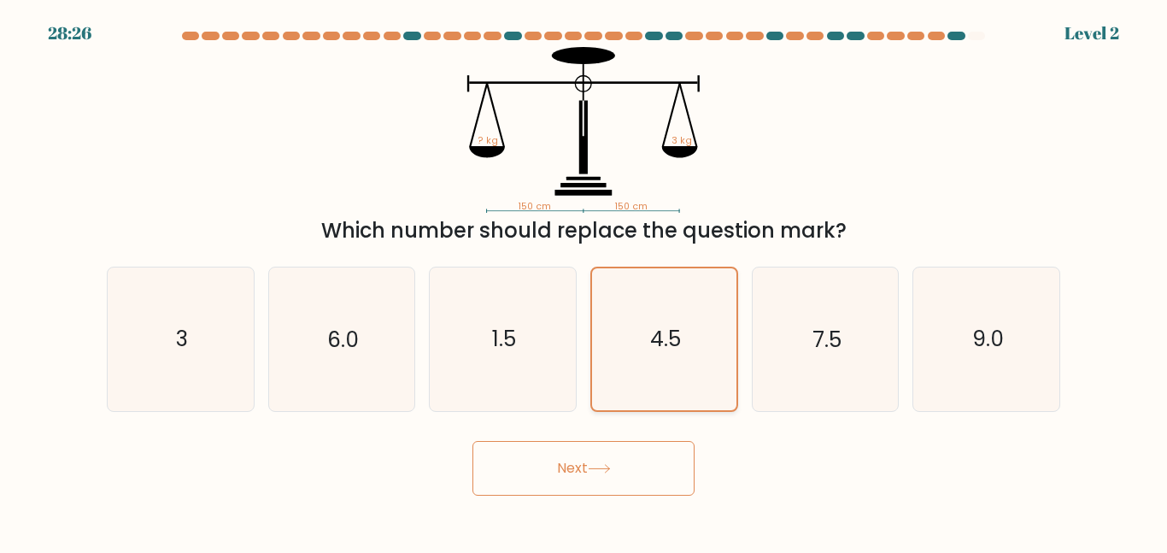
click at [690, 373] on icon "4.5" at bounding box center [664, 338] width 141 height 141
click at [584, 281] on input "d. 4.5" at bounding box center [583, 279] width 1 height 4
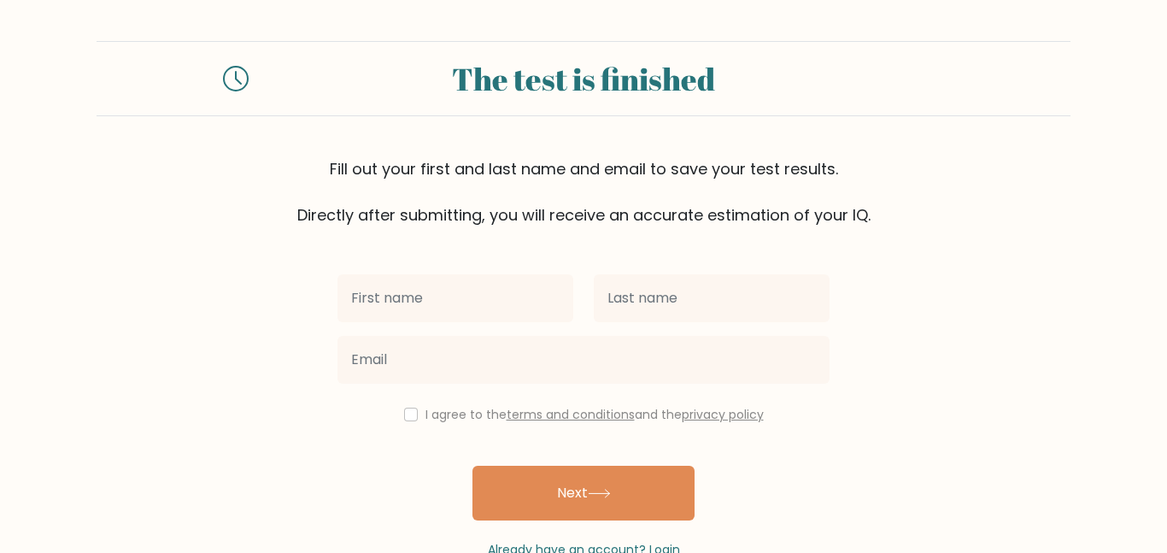
scroll to position [47, 0]
